Goal: Find specific page/section: Find specific page/section

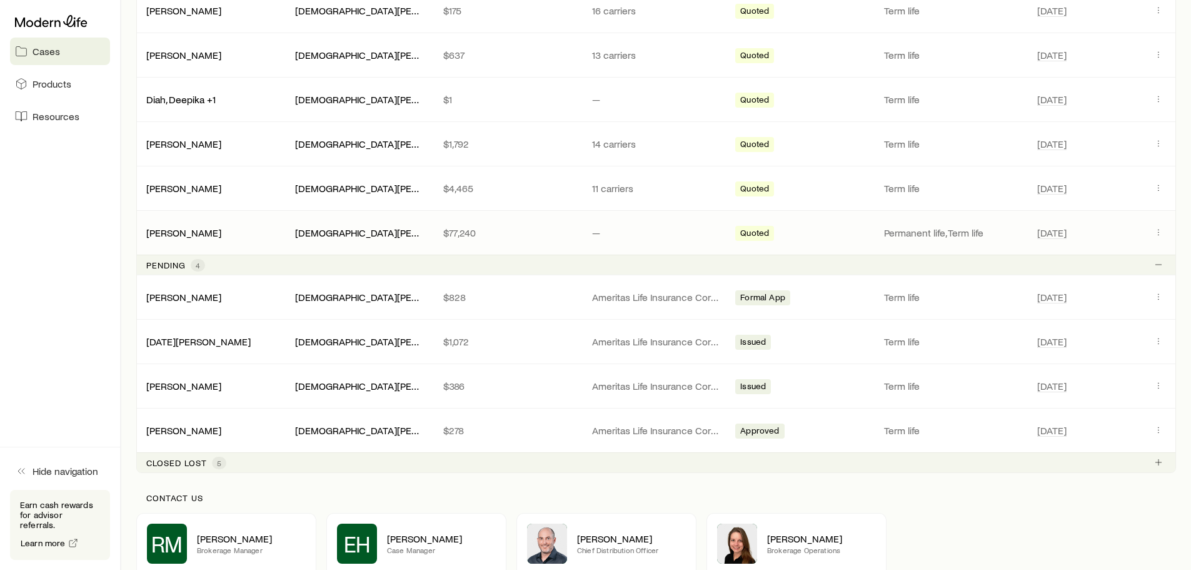
scroll to position [438, 0]
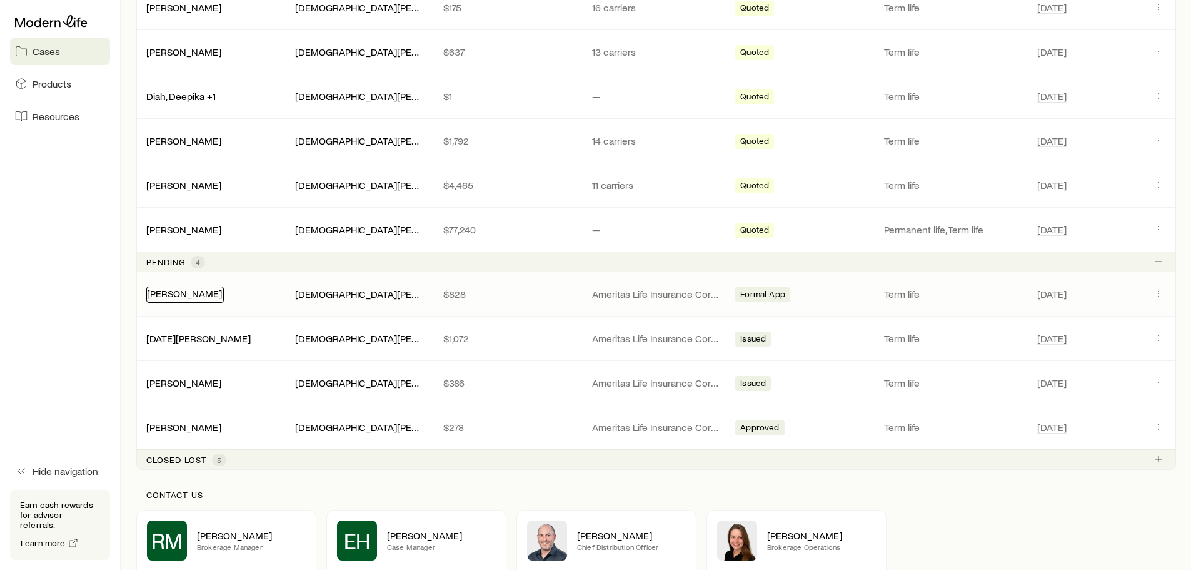
click at [209, 294] on link "[PERSON_NAME]" at bounding box center [184, 293] width 75 height 12
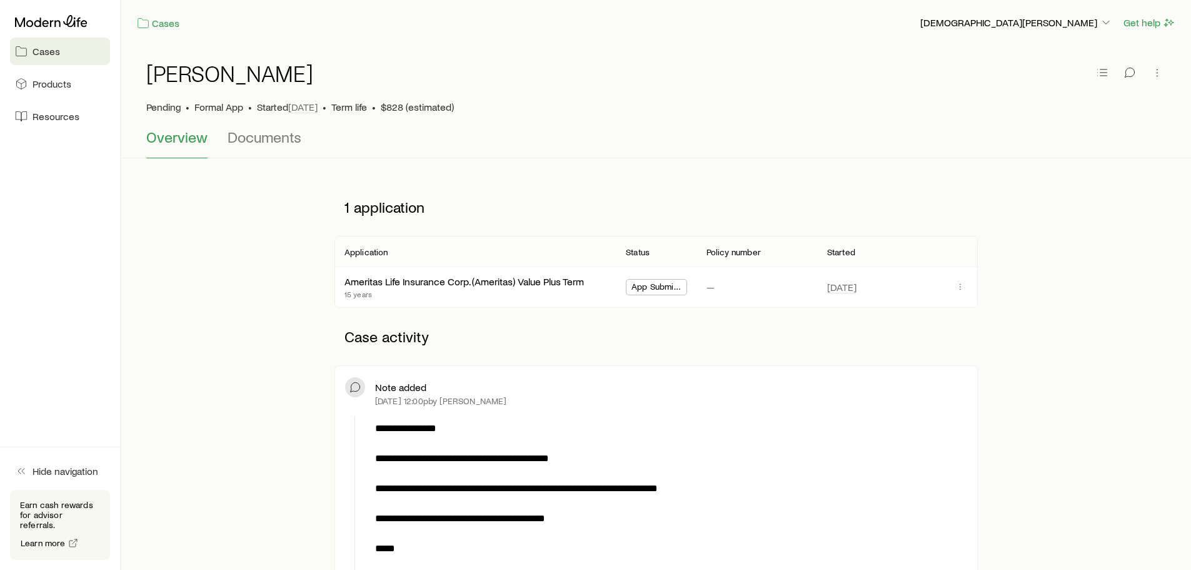
click at [53, 54] on span "Cases" at bounding box center [47, 51] width 28 height 13
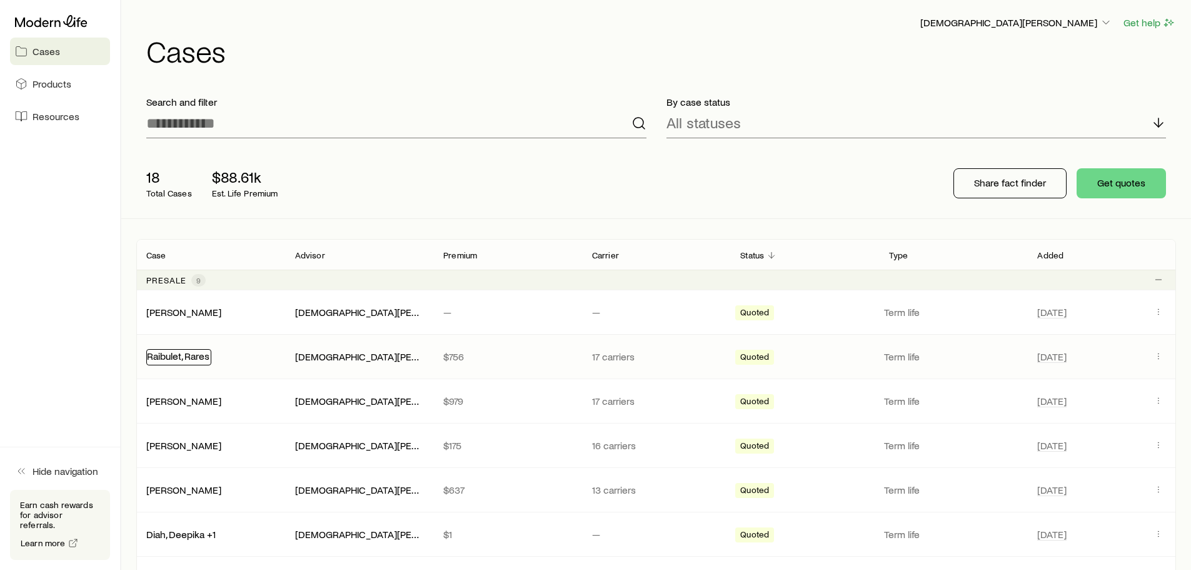
click at [180, 356] on link "Raibulet, Rares" at bounding box center [178, 356] width 63 height 12
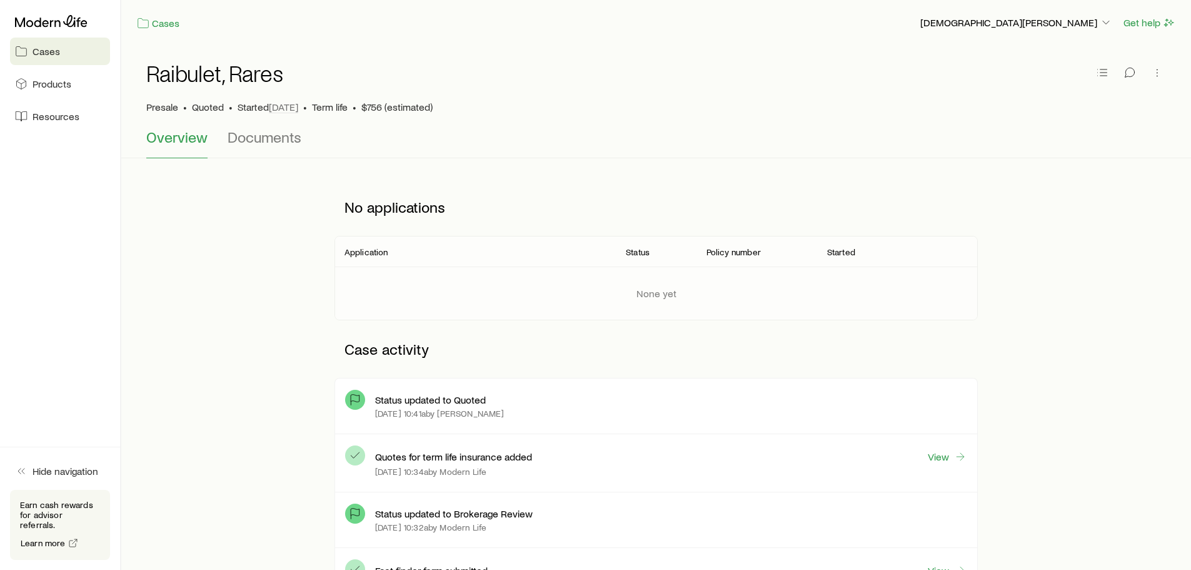
click at [49, 55] on span "Cases" at bounding box center [47, 51] width 28 height 13
